Goal: Task Accomplishment & Management: Manage account settings

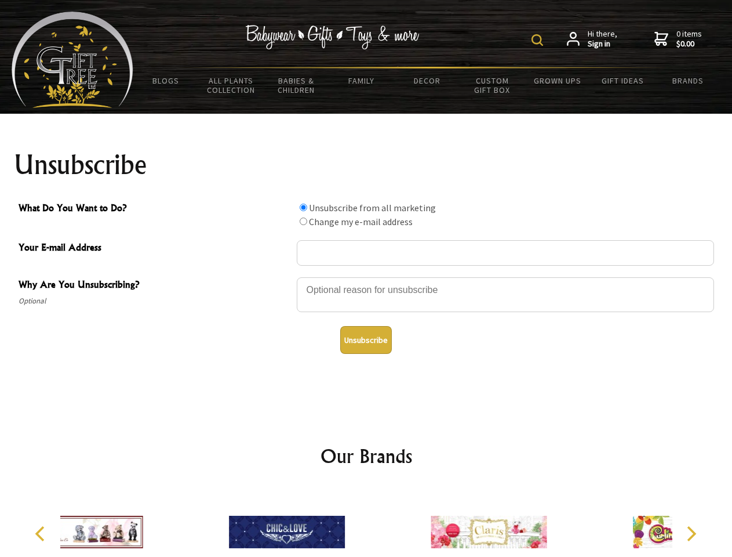
click at [539, 40] on img at bounding box center [538, 40] width 12 height 12
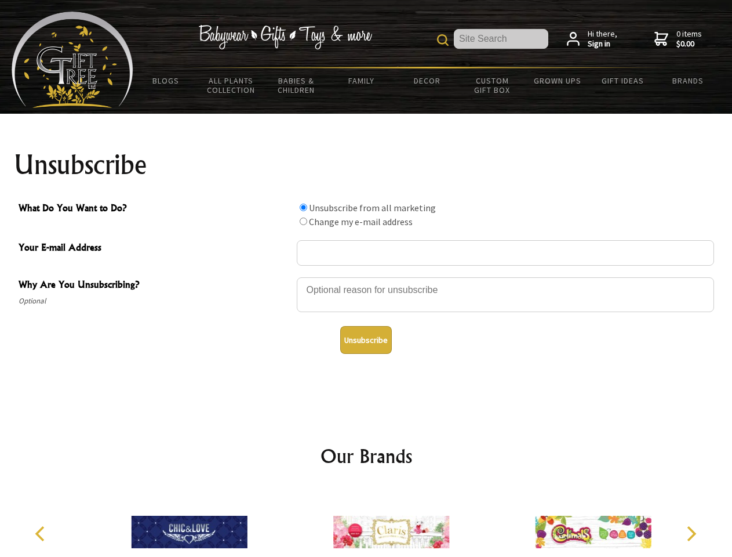
click at [366, 277] on div at bounding box center [505, 296] width 417 height 41
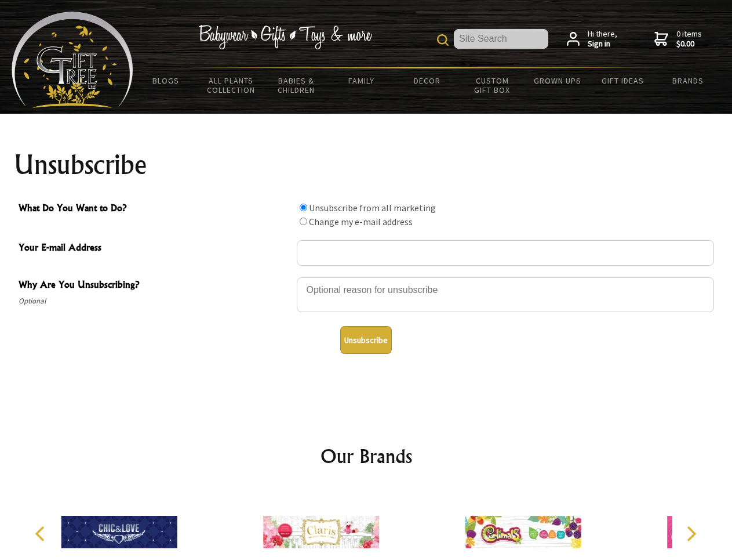
click at [303, 207] on input "What Do You Want to Do?" at bounding box center [304, 207] width 8 height 8
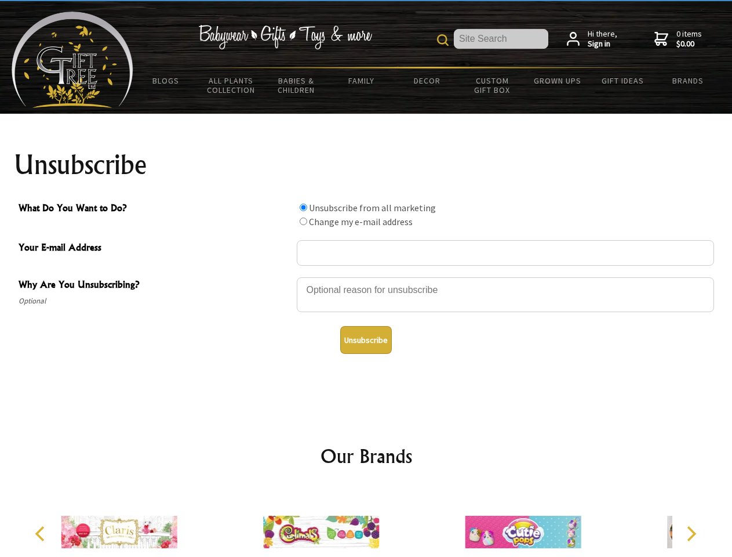
click at [303, 221] on input "What Do You Want to Do?" at bounding box center [304, 221] width 8 height 8
radio input "true"
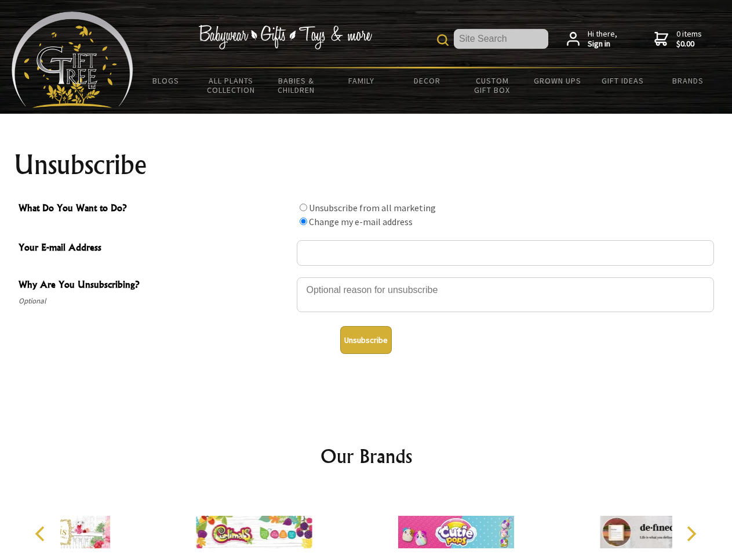
click at [366, 340] on button "Unsubscribe" at bounding box center [366, 340] width 52 height 28
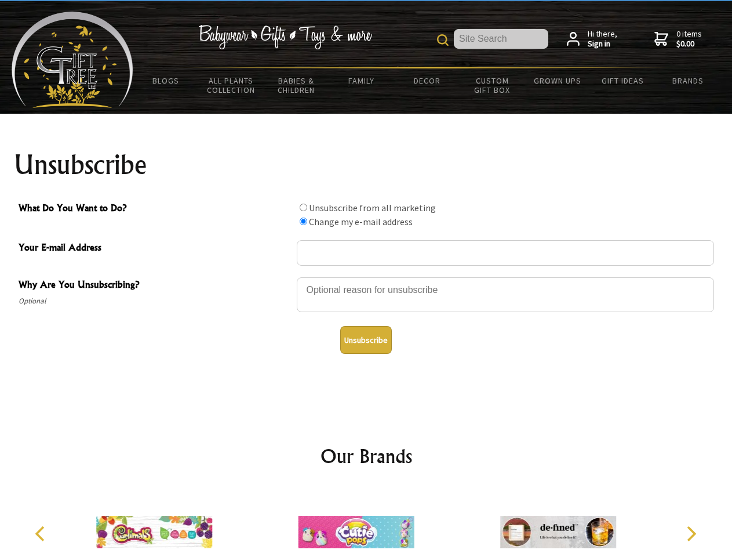
click at [366, 522] on img at bounding box center [357, 531] width 116 height 87
click at [42, 533] on icon "Previous" at bounding box center [41, 533] width 15 height 15
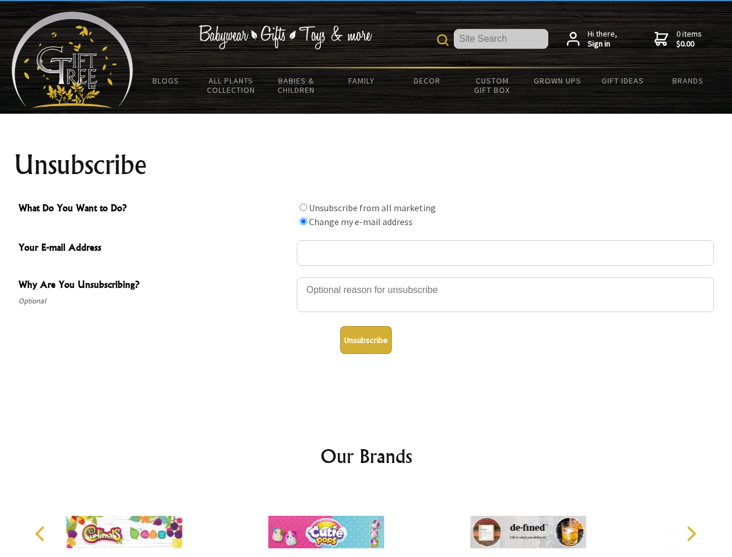
click at [691, 533] on icon "Next" at bounding box center [690, 533] width 15 height 15
